Goal: Obtain resource: Obtain resource

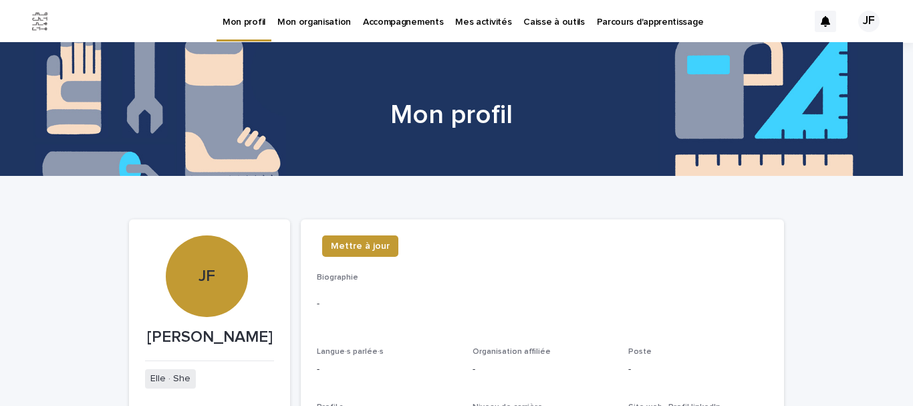
click at [525, 19] on p "Caisse à outils" at bounding box center [553, 14] width 61 height 28
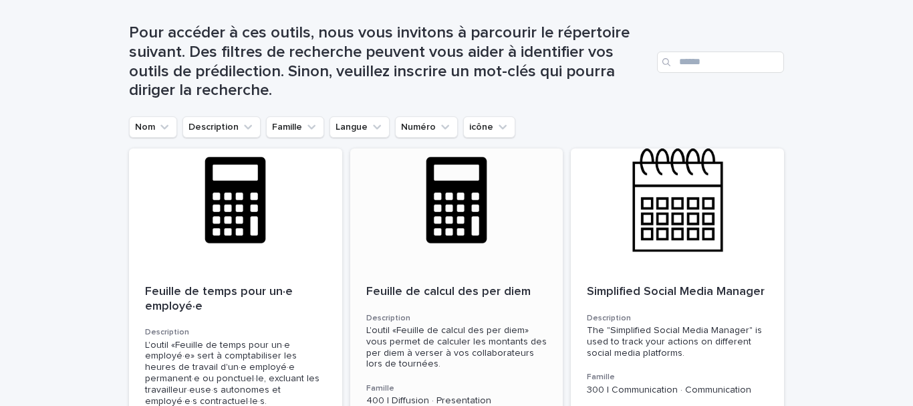
scroll to position [67, 0]
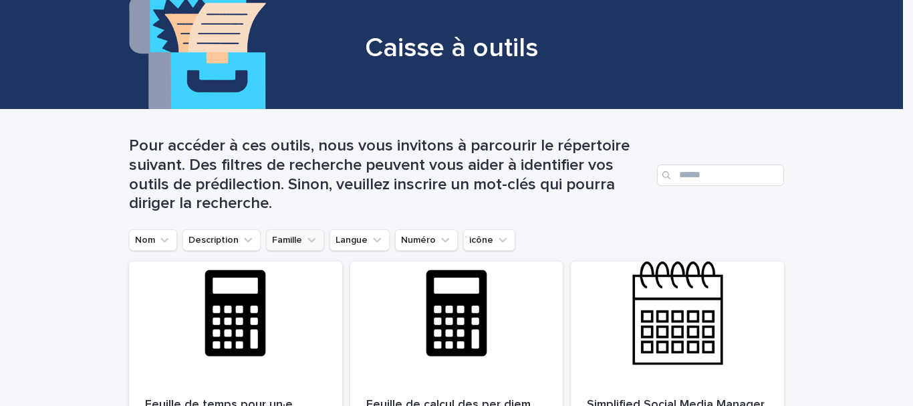
click at [311, 242] on button "Famille" at bounding box center [295, 239] width 58 height 21
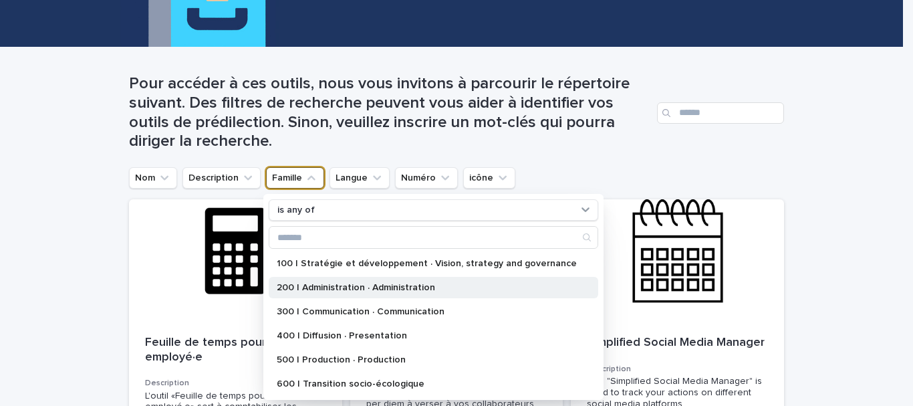
scroll to position [201, 0]
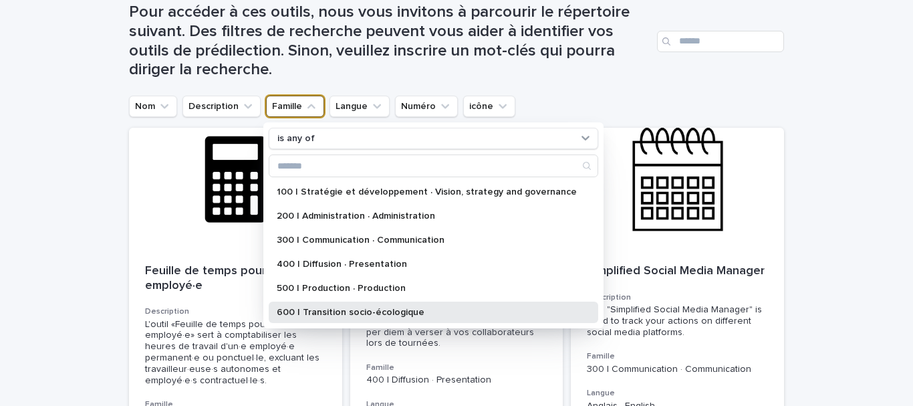
click at [380, 314] on p "600 | Transition socio-écologique" at bounding box center [427, 311] width 300 height 9
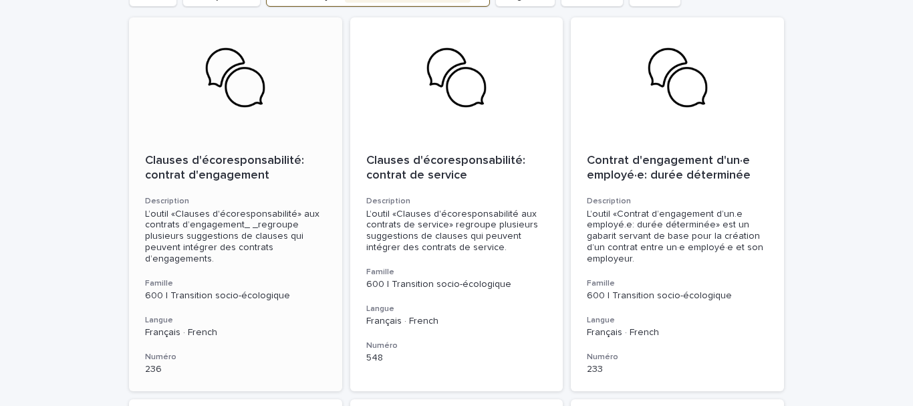
scroll to position [334, 0]
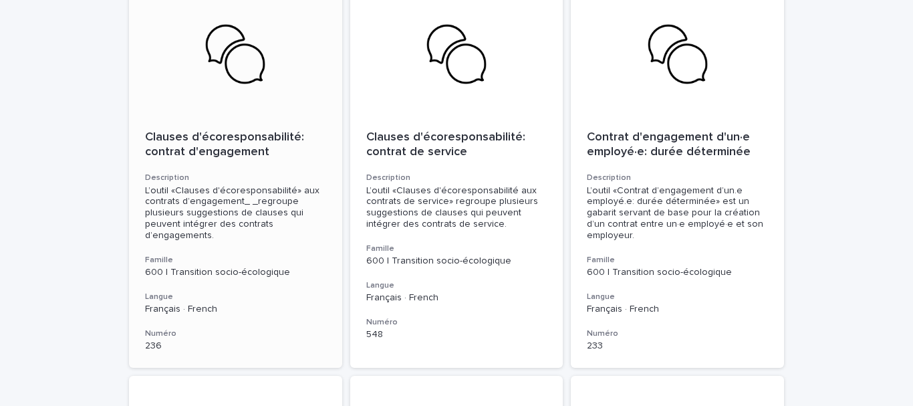
click at [242, 219] on div "L’outil «Clauses d'écoresponsabilité» aux contrats d’engagement_ _regroupe plus…" at bounding box center [235, 213] width 181 height 56
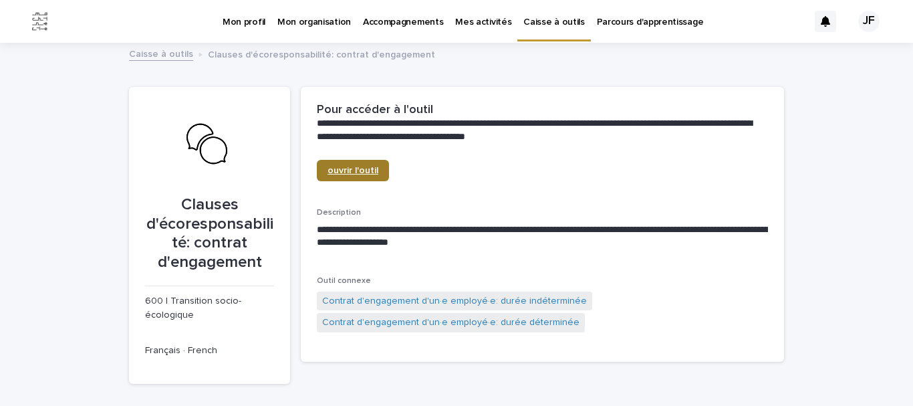
click at [358, 165] on link "ouvrir l'outil" at bounding box center [353, 170] width 72 height 21
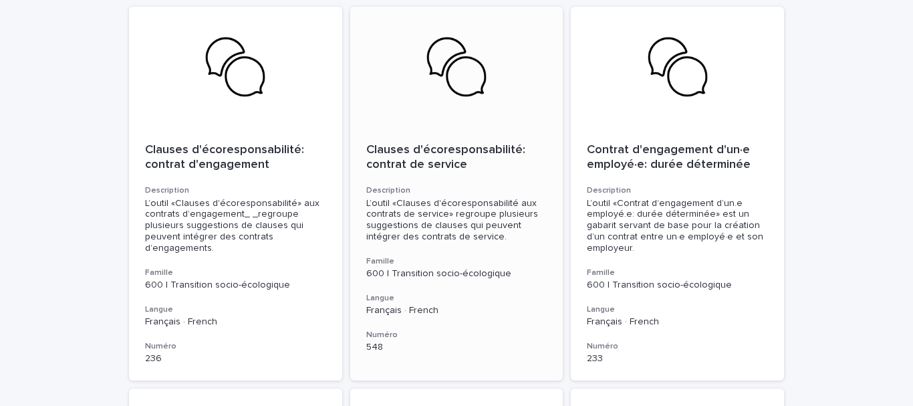
scroll to position [334, 0]
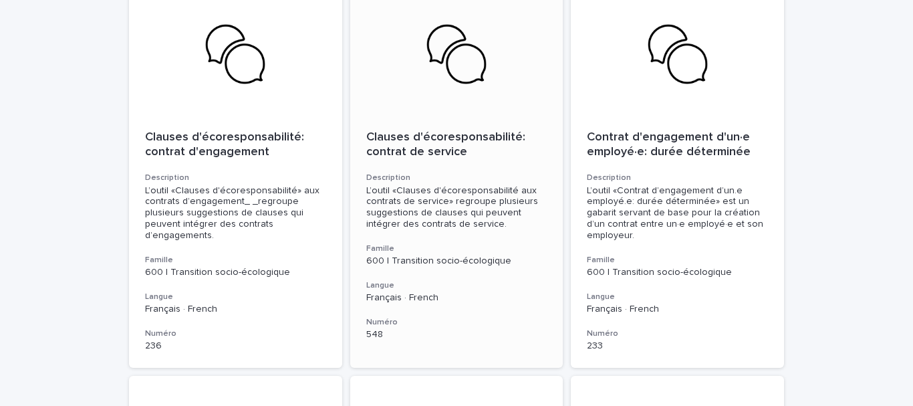
click at [426, 143] on p "Clauses d'écoresponsabilité: contrat de service" at bounding box center [456, 144] width 181 height 29
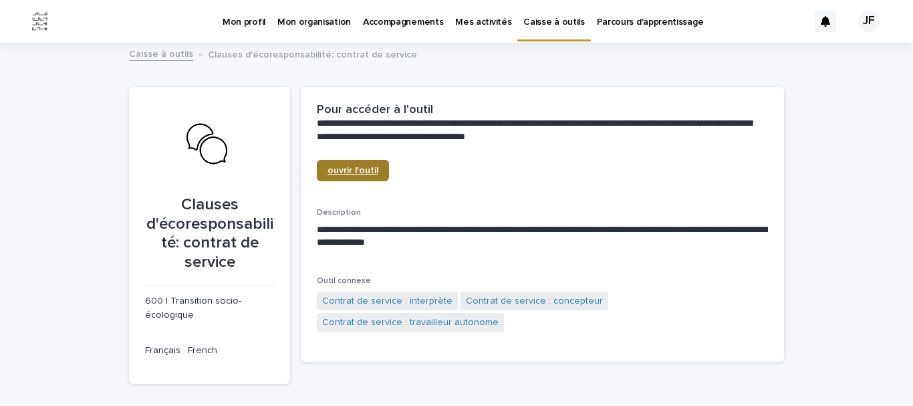
click at [360, 167] on span "ouvrir l'outil" at bounding box center [352, 170] width 51 height 9
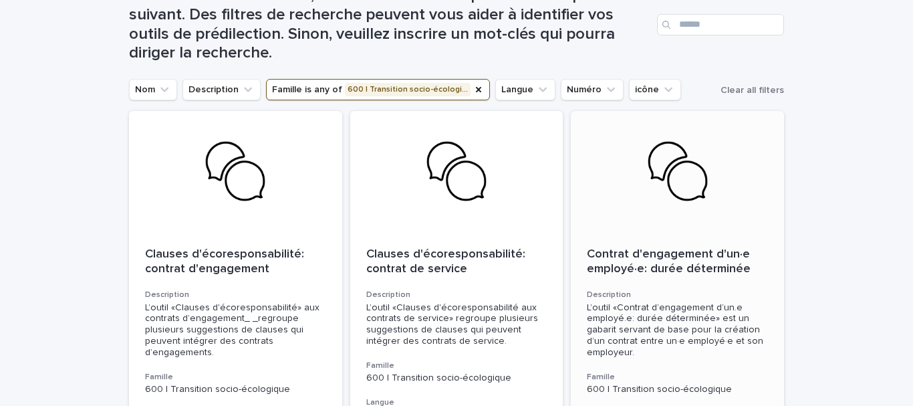
scroll to position [267, 0]
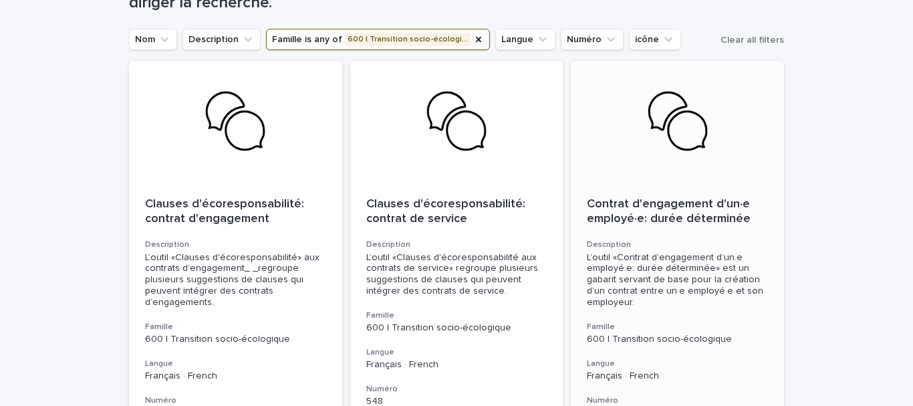
click at [666, 221] on p "Contrat d'engagement d'un·e employé·e: durée déterminée" at bounding box center [677, 211] width 181 height 29
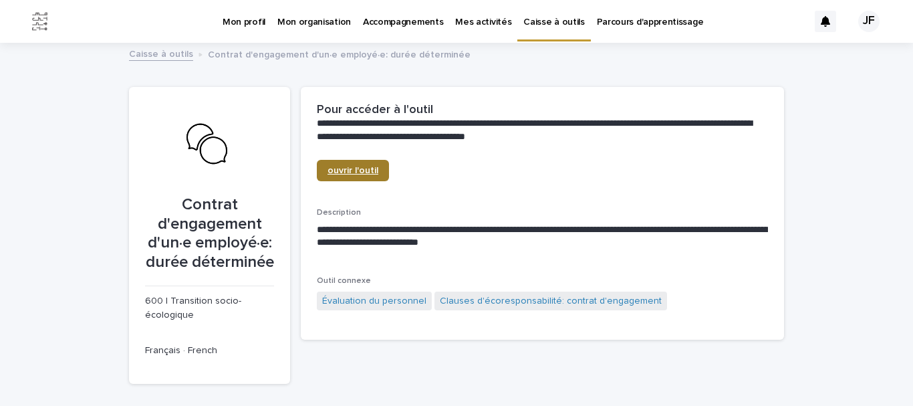
click at [354, 171] on span "ouvrir l'outil" at bounding box center [352, 170] width 51 height 9
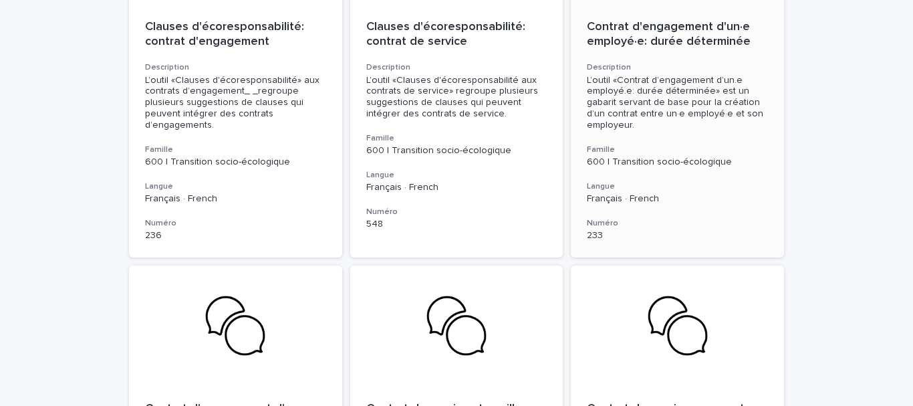
scroll to position [468, 0]
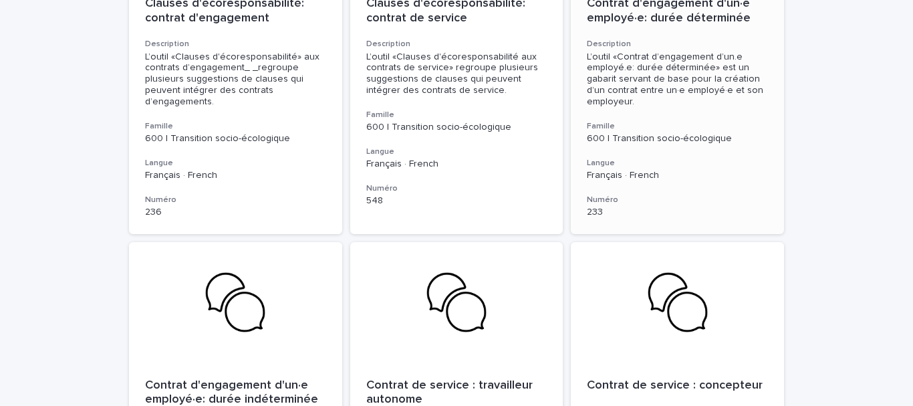
click at [723, 51] on div "L’outil «Contrat d’engagement d’un.e employé.e: durée déterminée» est un gabari…" at bounding box center [677, 79] width 181 height 56
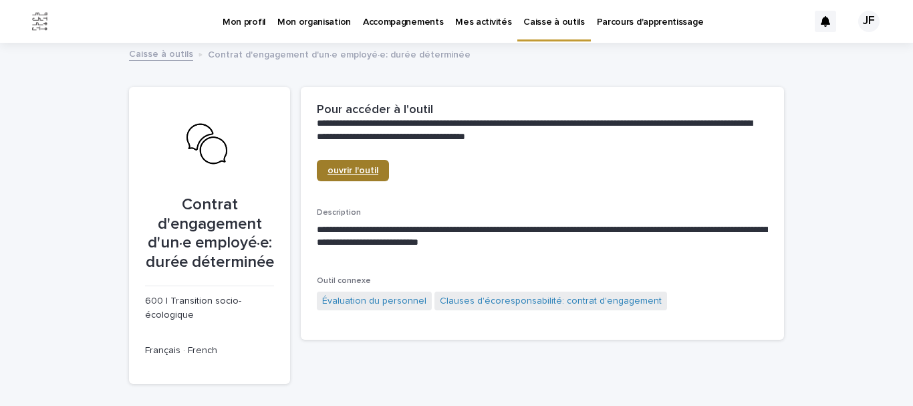
click at [356, 175] on span "ouvrir l'outil" at bounding box center [352, 170] width 51 height 9
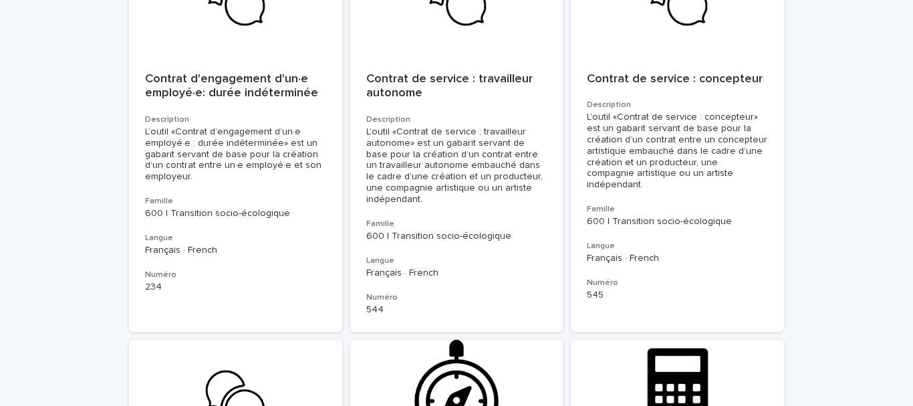
scroll to position [802, 0]
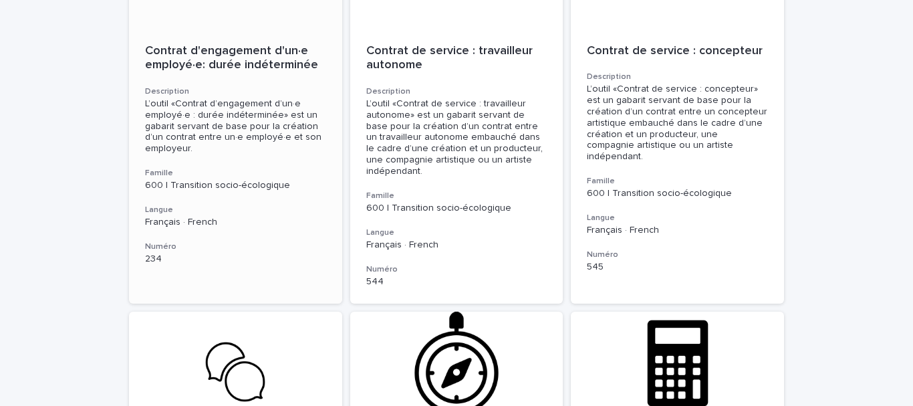
click at [206, 66] on p "Contrat d'engagement d'un·e employé·e: durée indéterminée" at bounding box center [235, 58] width 181 height 29
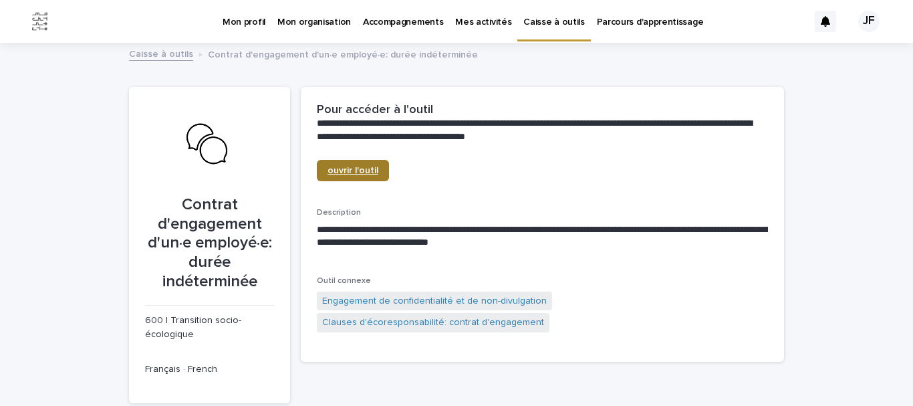
click at [366, 167] on span "ouvrir l'outil" at bounding box center [352, 170] width 51 height 9
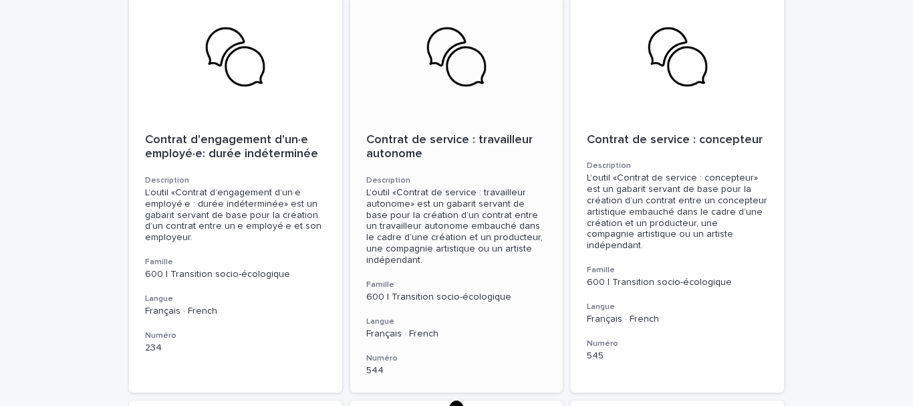
scroll to position [735, 0]
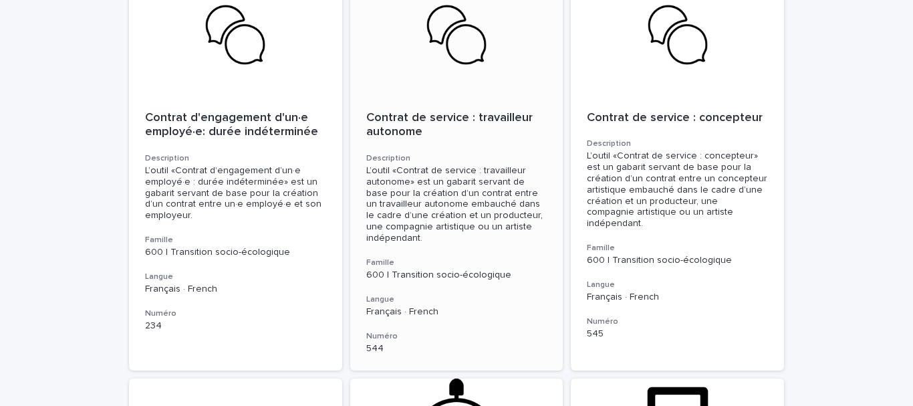
click at [469, 144] on div "Contrat de service : travailleur autonome Description L’outil «Contrat de servi…" at bounding box center [456, 232] width 213 height 275
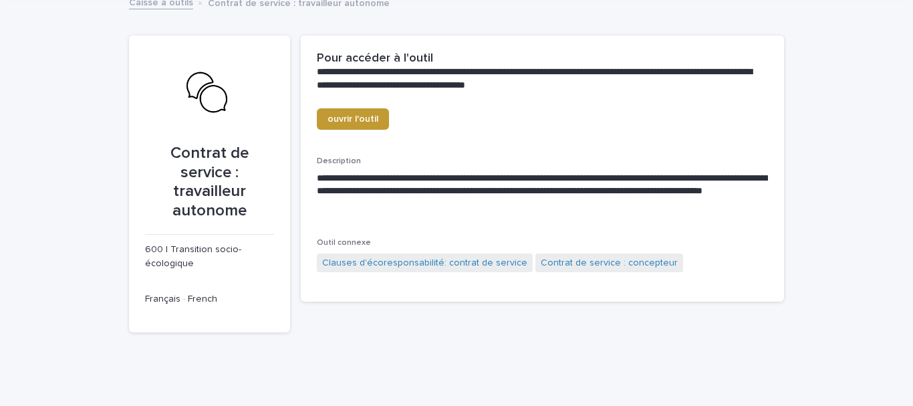
scroll to position [67, 0]
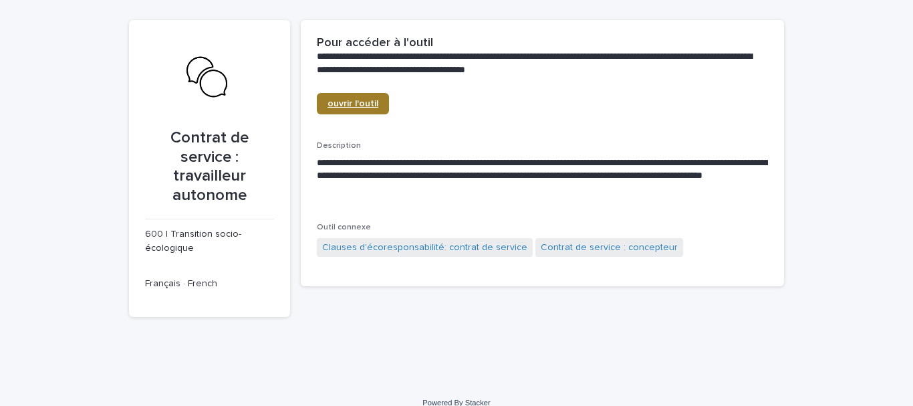
click at [342, 107] on span "ouvrir l'outil" at bounding box center [352, 103] width 51 height 9
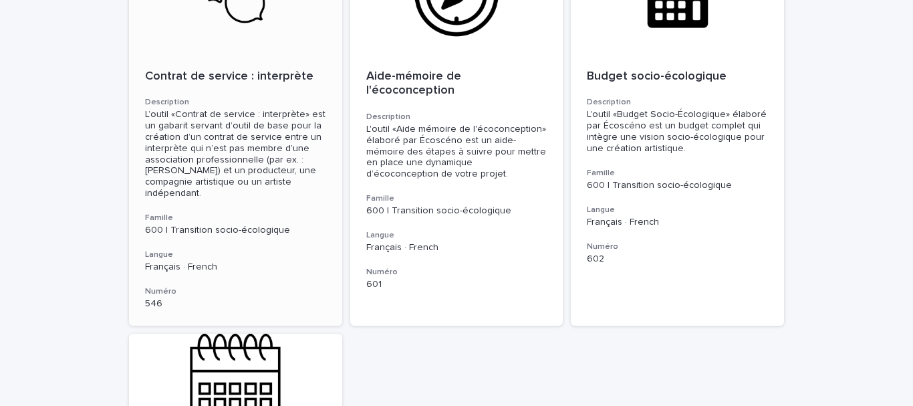
scroll to position [1203, 0]
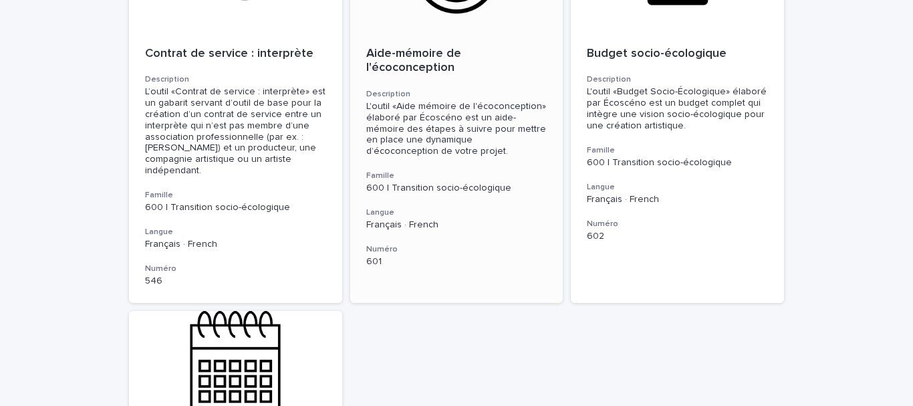
click at [487, 119] on div "L'outil «Aide mémoire de l'écoconception» élaboré par Écoscéno est un aide-mémo…" at bounding box center [456, 129] width 181 height 56
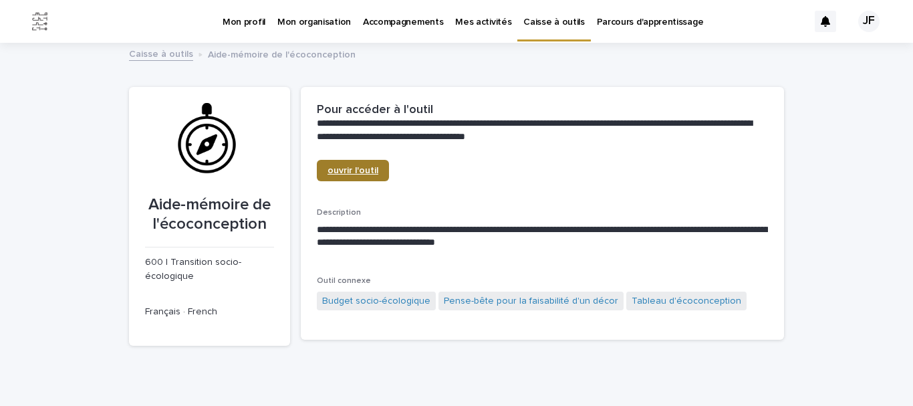
click at [370, 168] on span "ouvrir l'outil" at bounding box center [352, 170] width 51 height 9
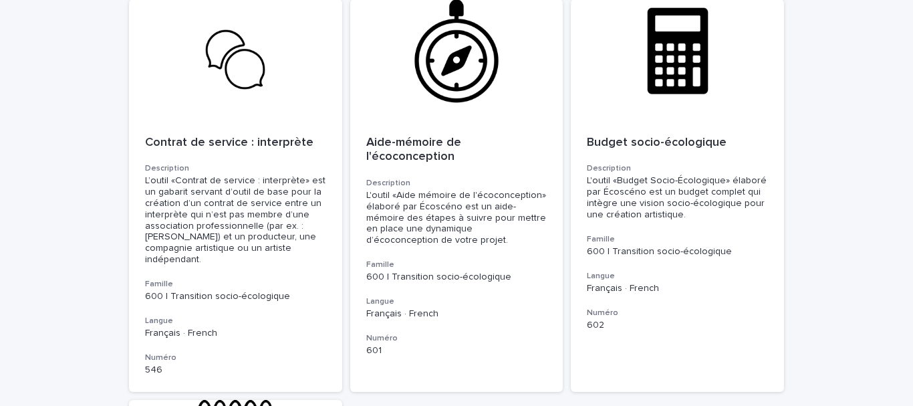
scroll to position [1026, 0]
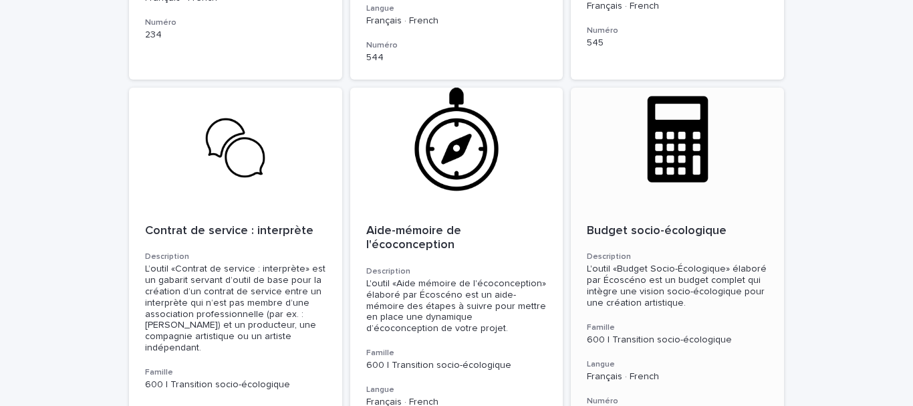
click at [661, 224] on p "Budget socio-écologique" at bounding box center [677, 231] width 181 height 15
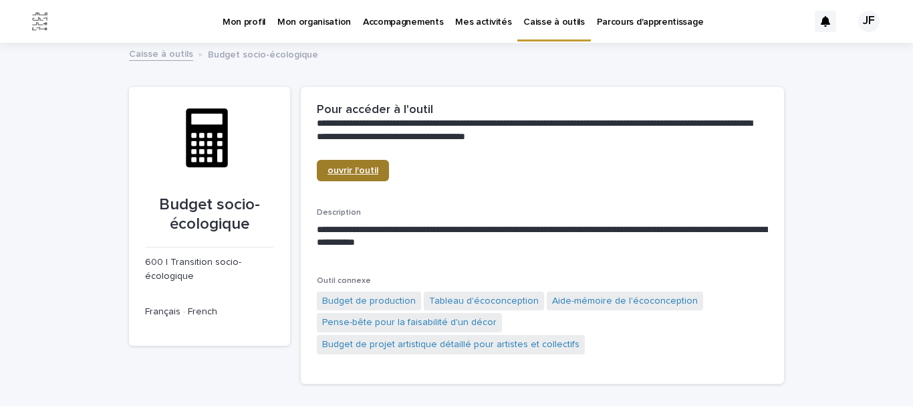
click at [356, 164] on link "ouvrir l'outil" at bounding box center [353, 170] width 72 height 21
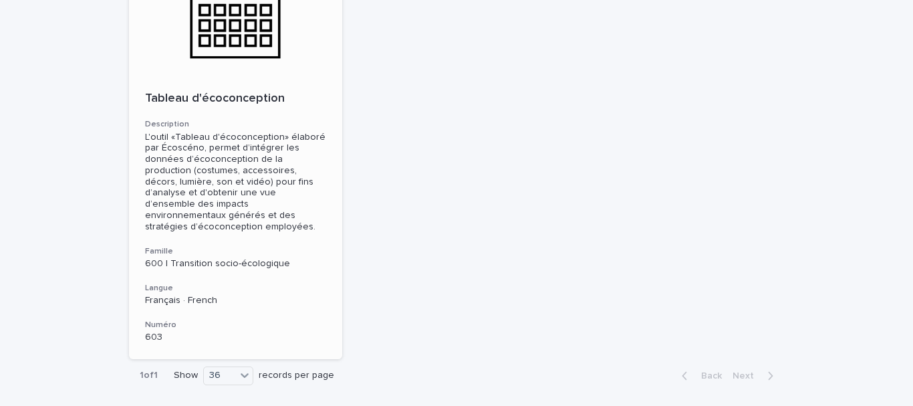
scroll to position [1494, 0]
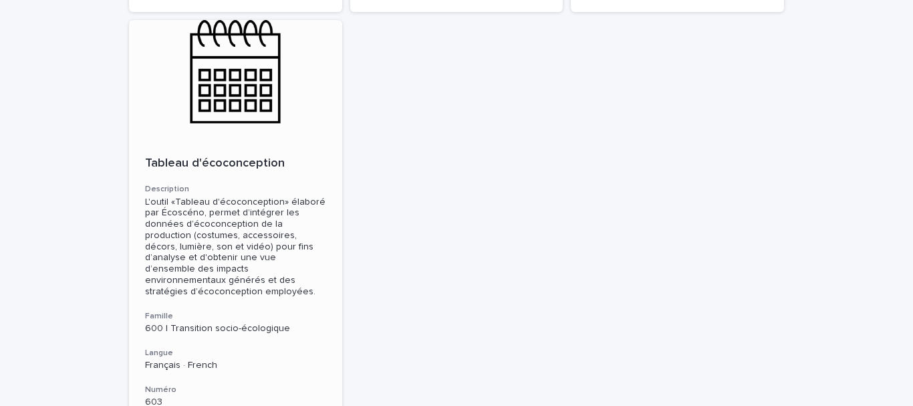
click at [241, 140] on div "Tableau d'écoconception Description L'outil «Tableau d'écoconception» élaboré p…" at bounding box center [235, 281] width 213 height 283
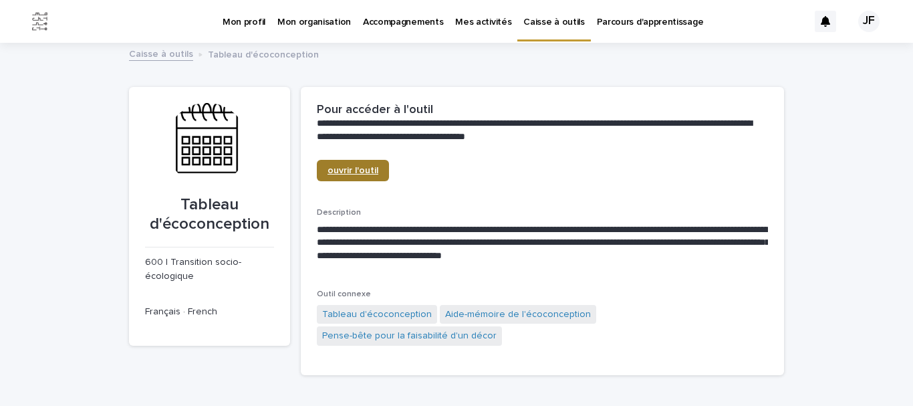
click at [370, 168] on span "ouvrir l'outil" at bounding box center [352, 170] width 51 height 9
